Goal: Transaction & Acquisition: Download file/media

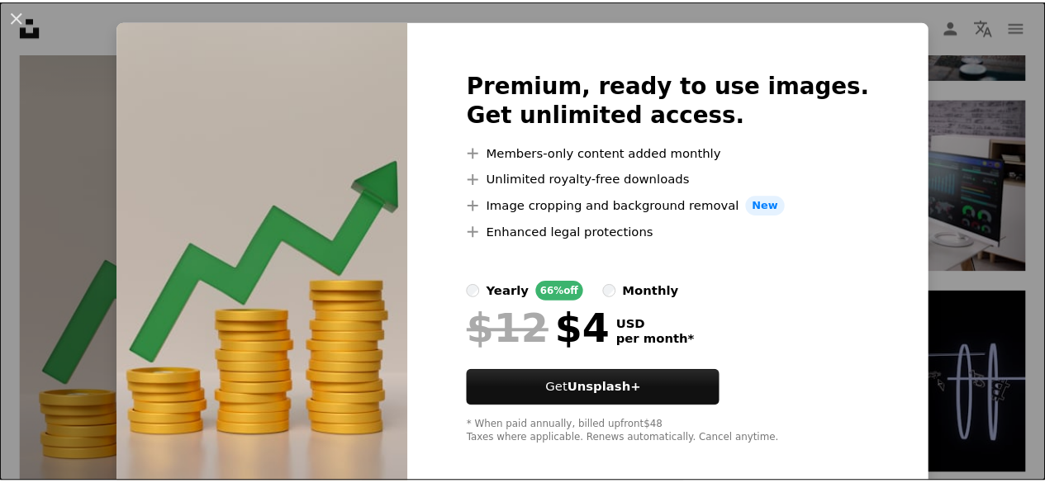
scroll to position [46, 0]
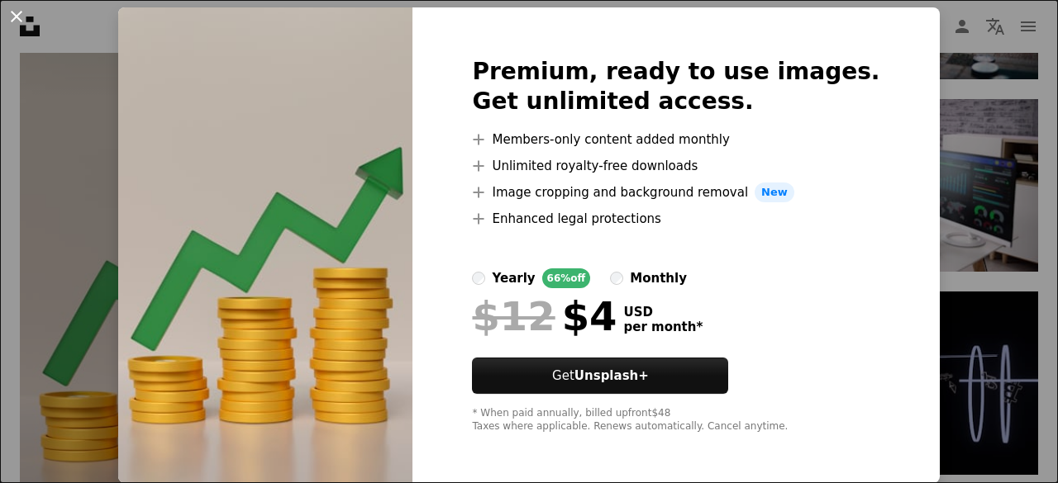
click at [20, 12] on button "An X shape" at bounding box center [17, 17] width 20 height 20
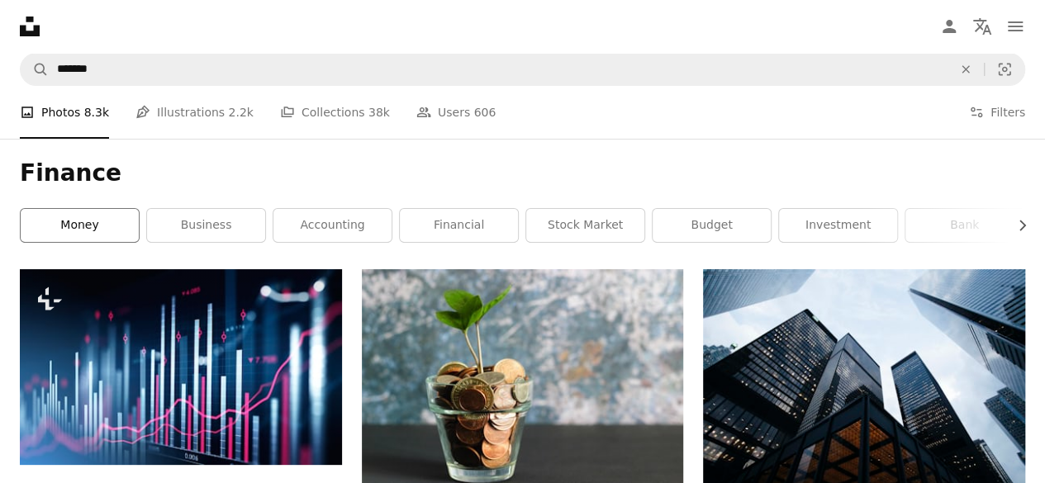
click at [74, 229] on link "money" at bounding box center [80, 225] width 118 height 33
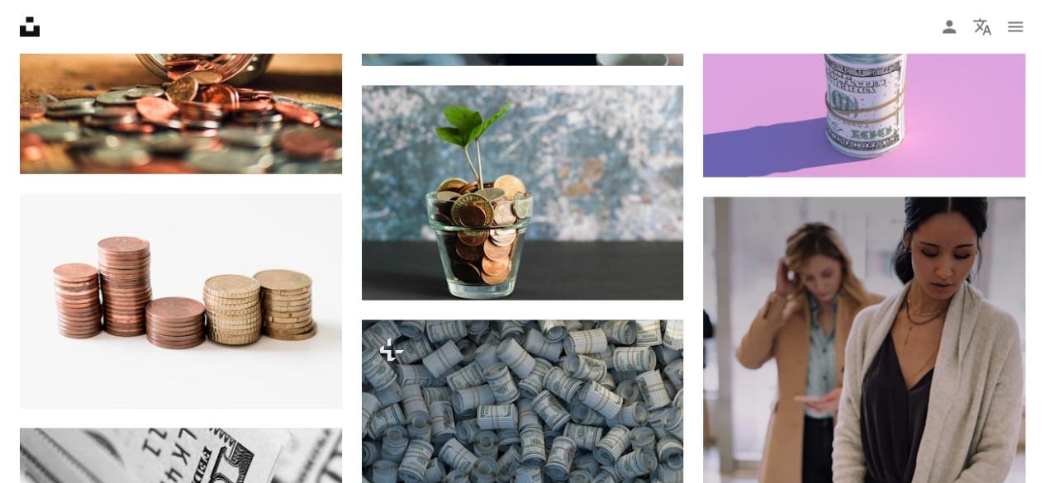
scroll to position [1488, 0]
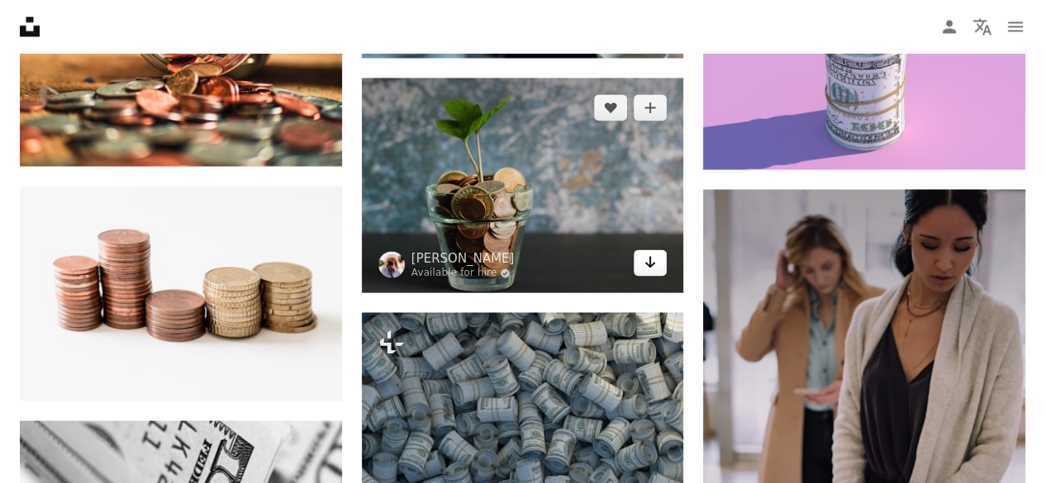
click at [651, 260] on icon "Arrow pointing down" at bounding box center [650, 262] width 13 height 20
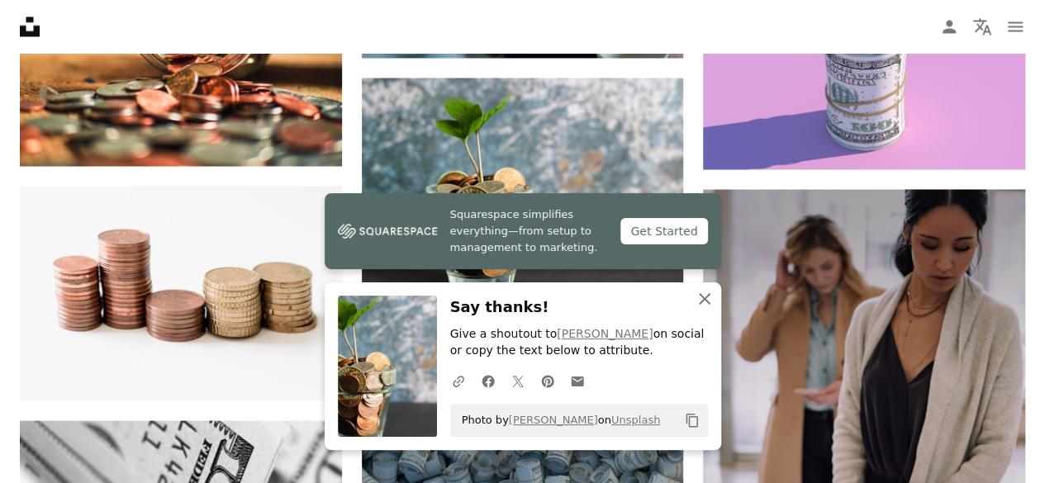
click at [705, 301] on icon "button" at bounding box center [705, 299] width 12 height 12
